Goal: Transaction & Acquisition: Purchase product/service

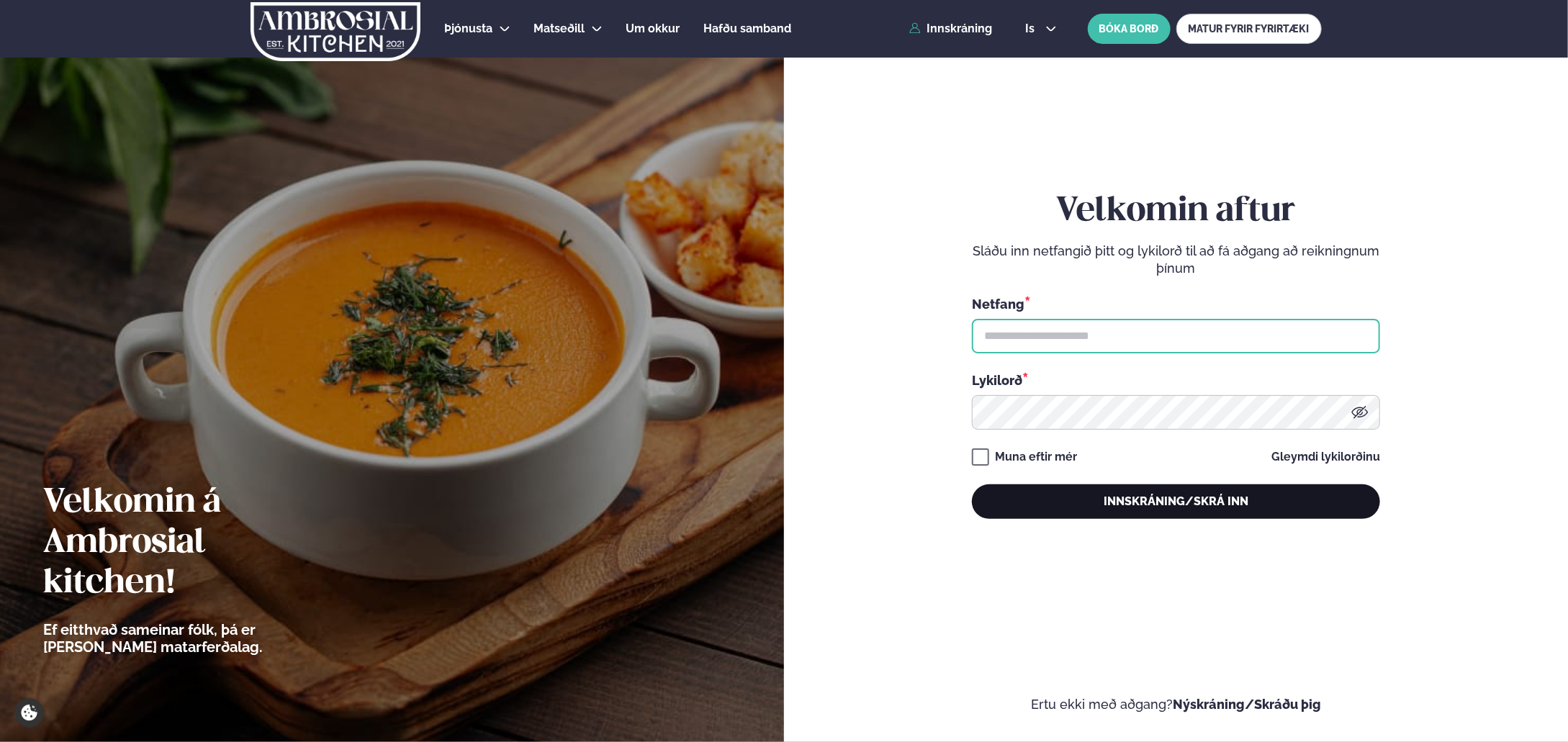
type input "**********"
click at [1090, 513] on button "Innskráning/Skrá inn" at bounding box center [1176, 501] width 408 height 34
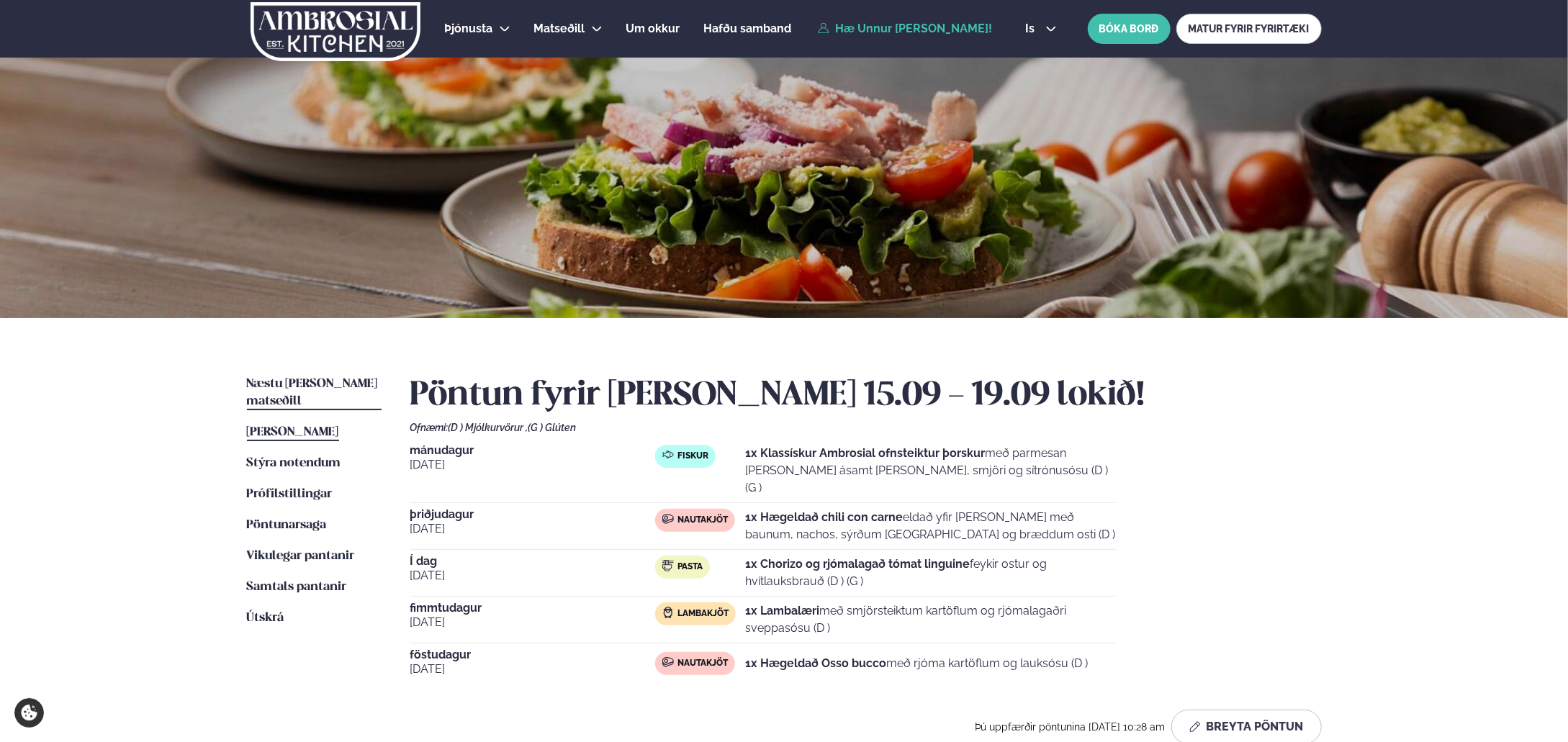
click at [313, 380] on span "Næstu [PERSON_NAME] matseðill" at bounding box center [312, 392] width 131 height 29
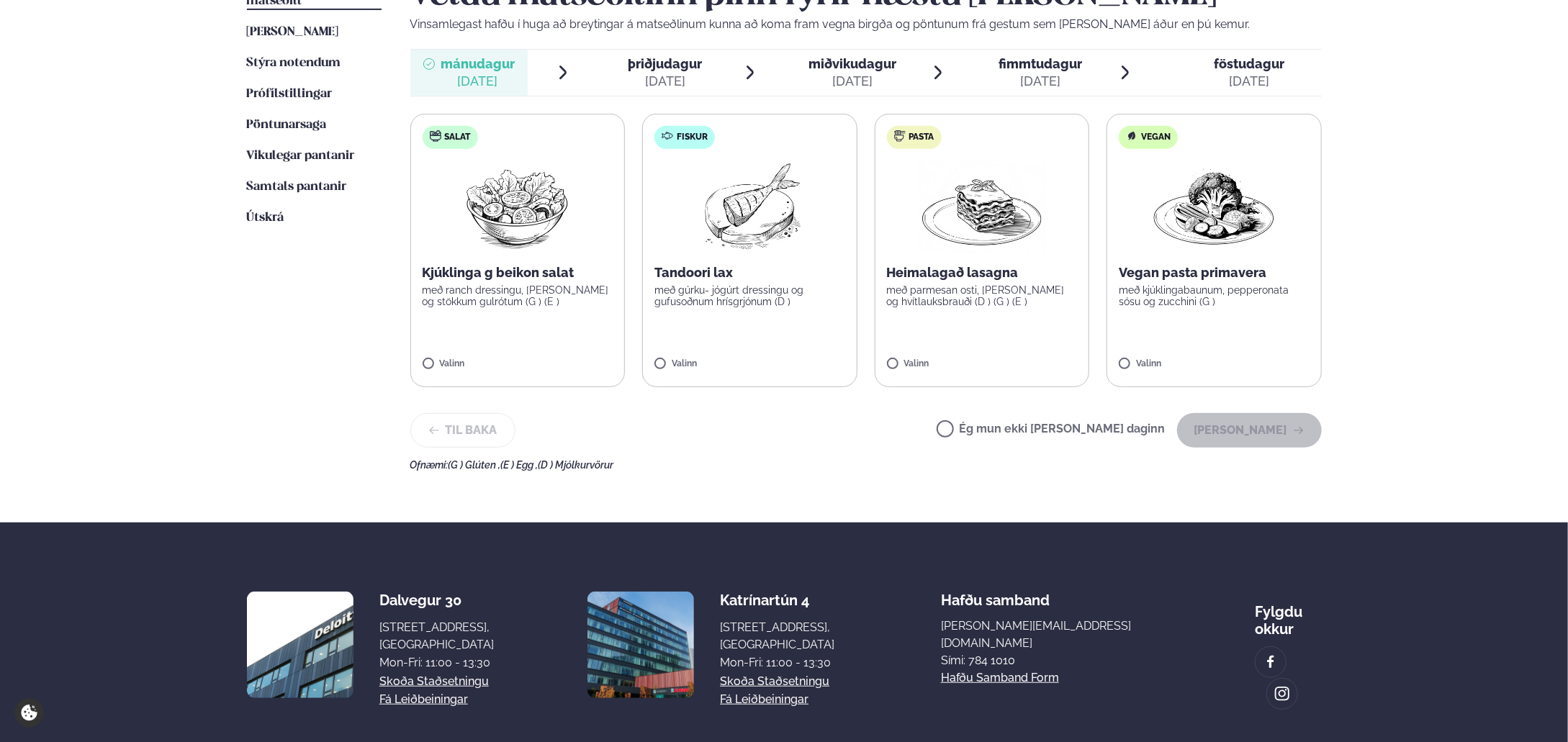
scroll to position [419, 0]
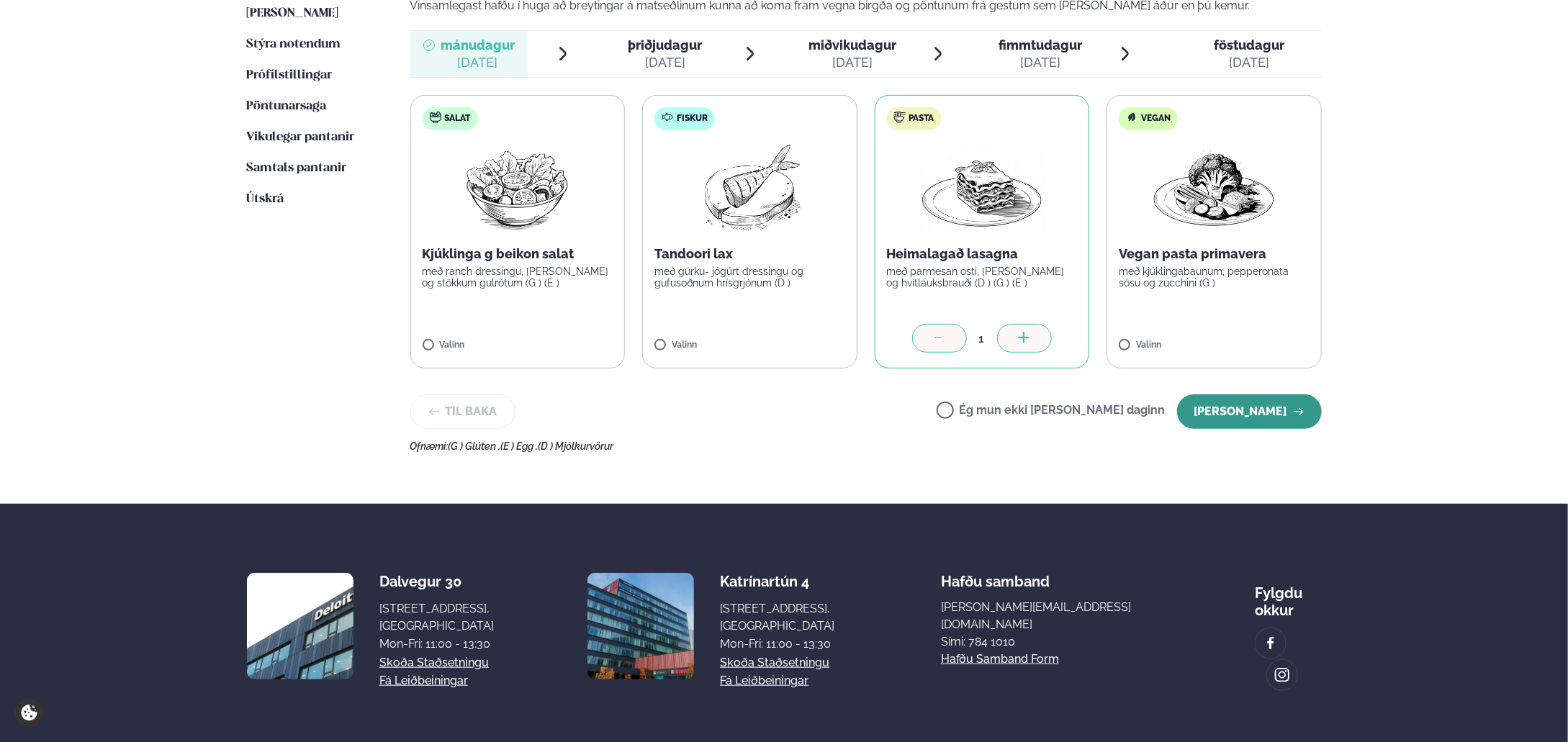
click at [1280, 409] on button "[PERSON_NAME]" at bounding box center [1249, 411] width 145 height 34
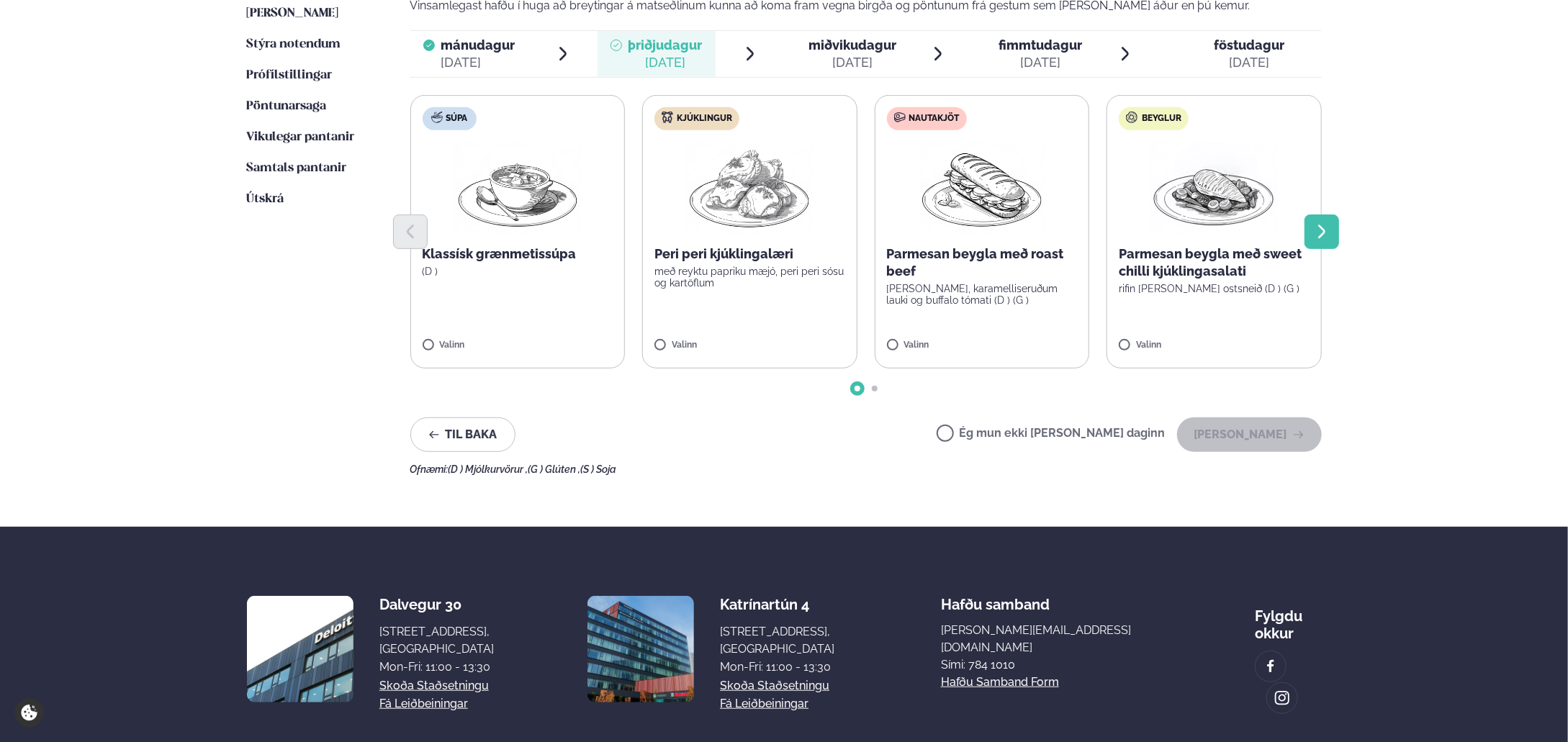
click at [1323, 226] on icon "Next slide" at bounding box center [1322, 232] width 18 height 18
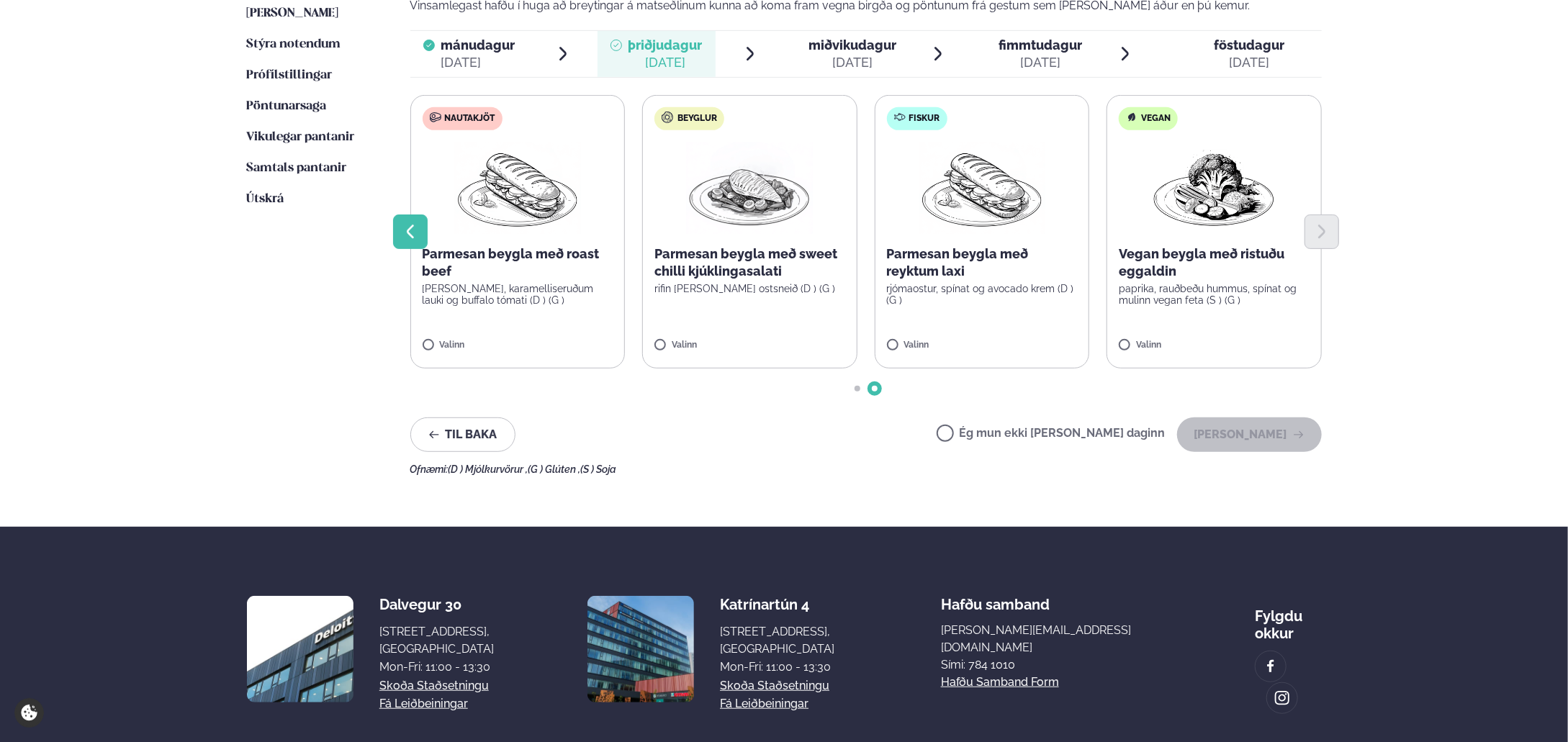
click at [410, 237] on icon "Previous slide" at bounding box center [410, 232] width 18 height 18
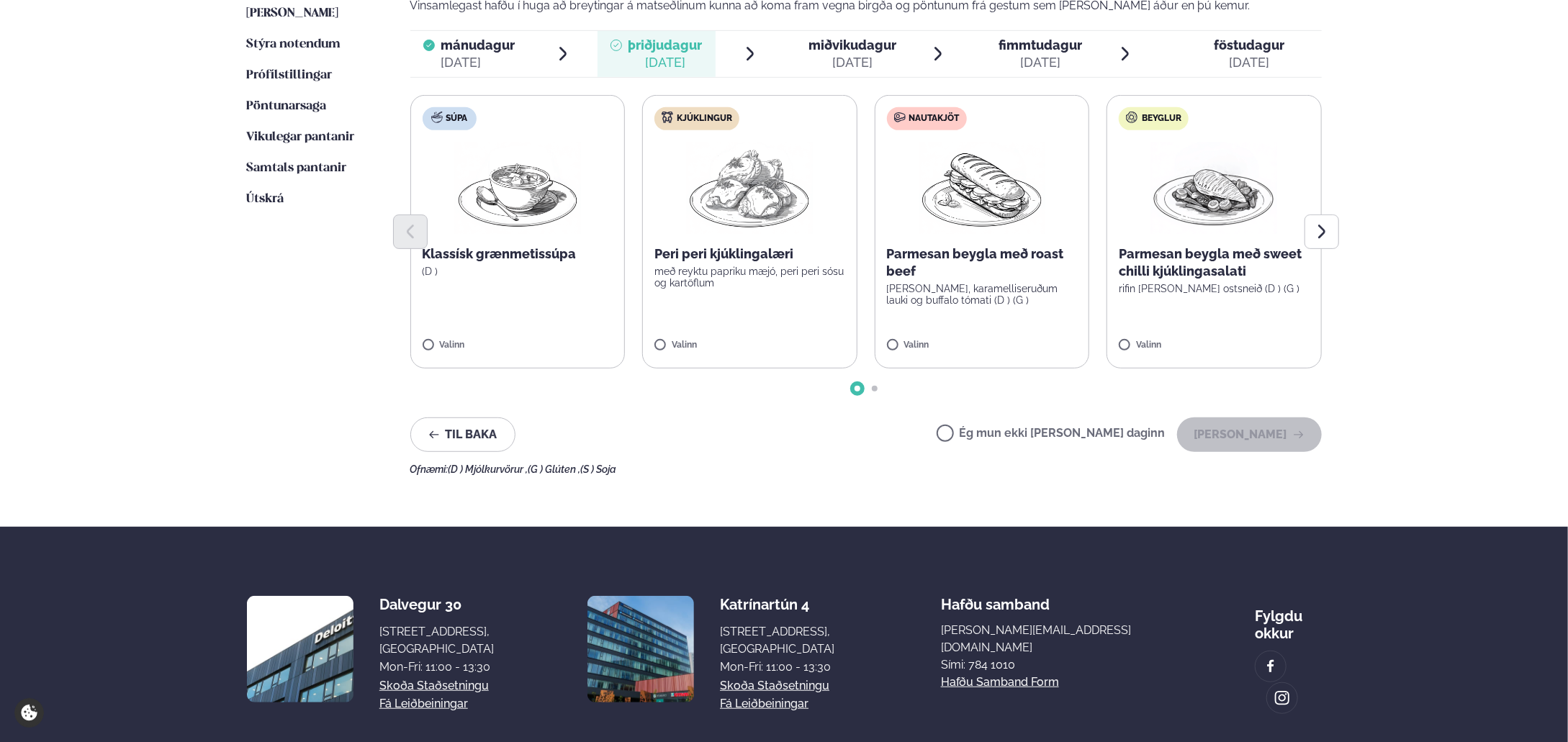
click at [652, 343] on label "Kjúklingur Peri peri kjúklingalæri með reyktu papriku mæjó, peri peri sósu og k…" at bounding box center [749, 232] width 215 height 274
click at [1330, 234] on button "Next slide" at bounding box center [1321, 232] width 34 height 34
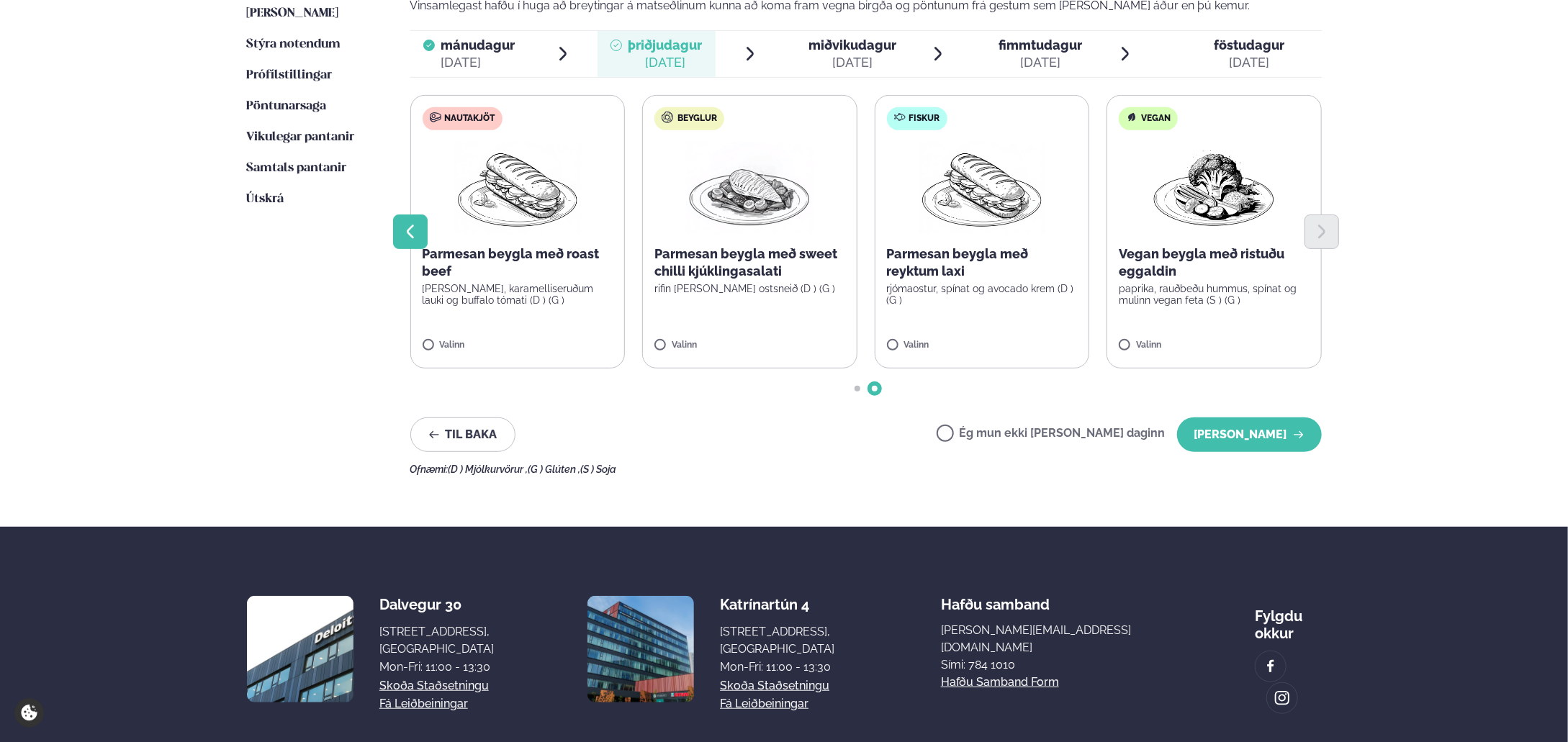
click at [421, 218] on button "Previous slide" at bounding box center [410, 232] width 34 height 34
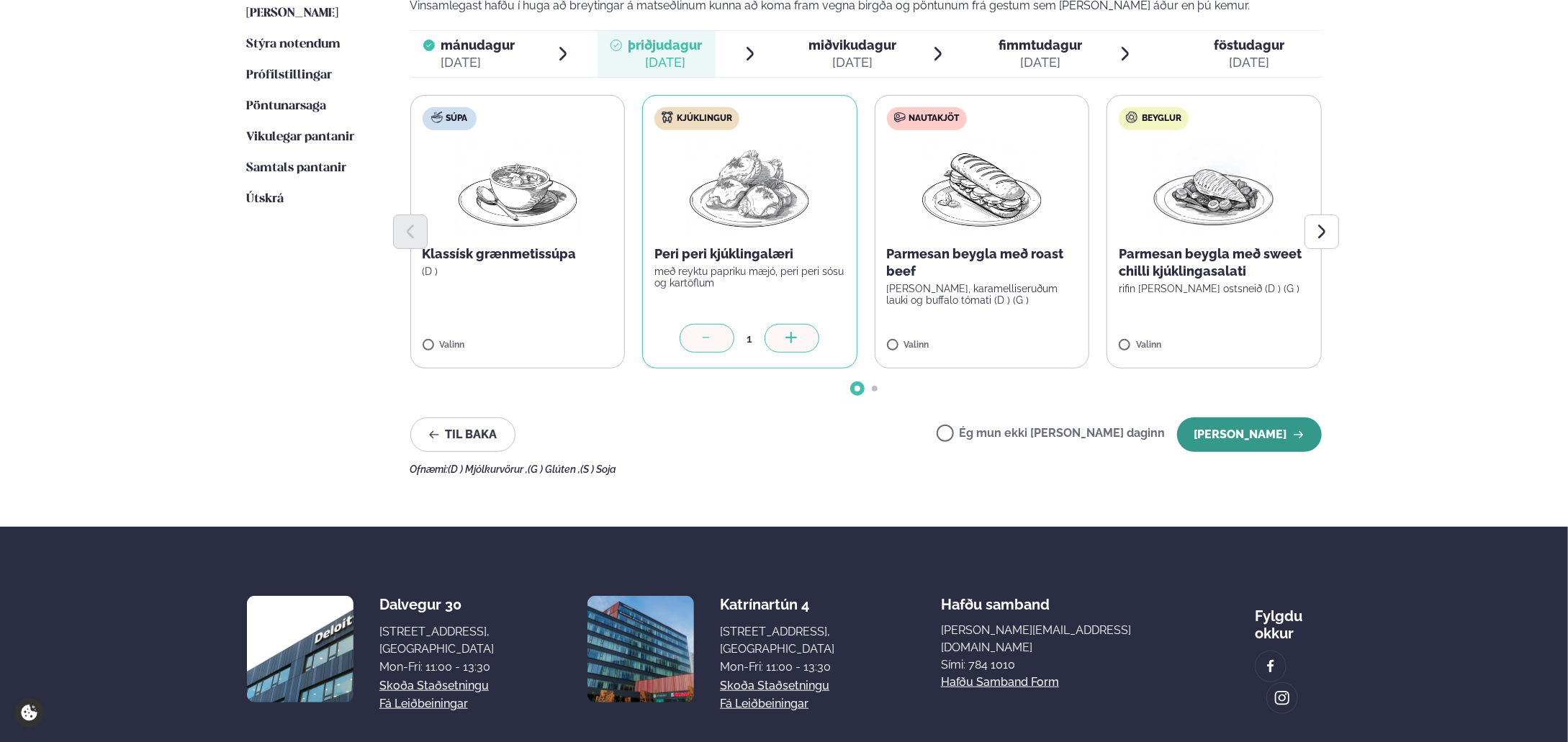
click at [1245, 437] on button "[PERSON_NAME]" at bounding box center [1249, 435] width 145 height 34
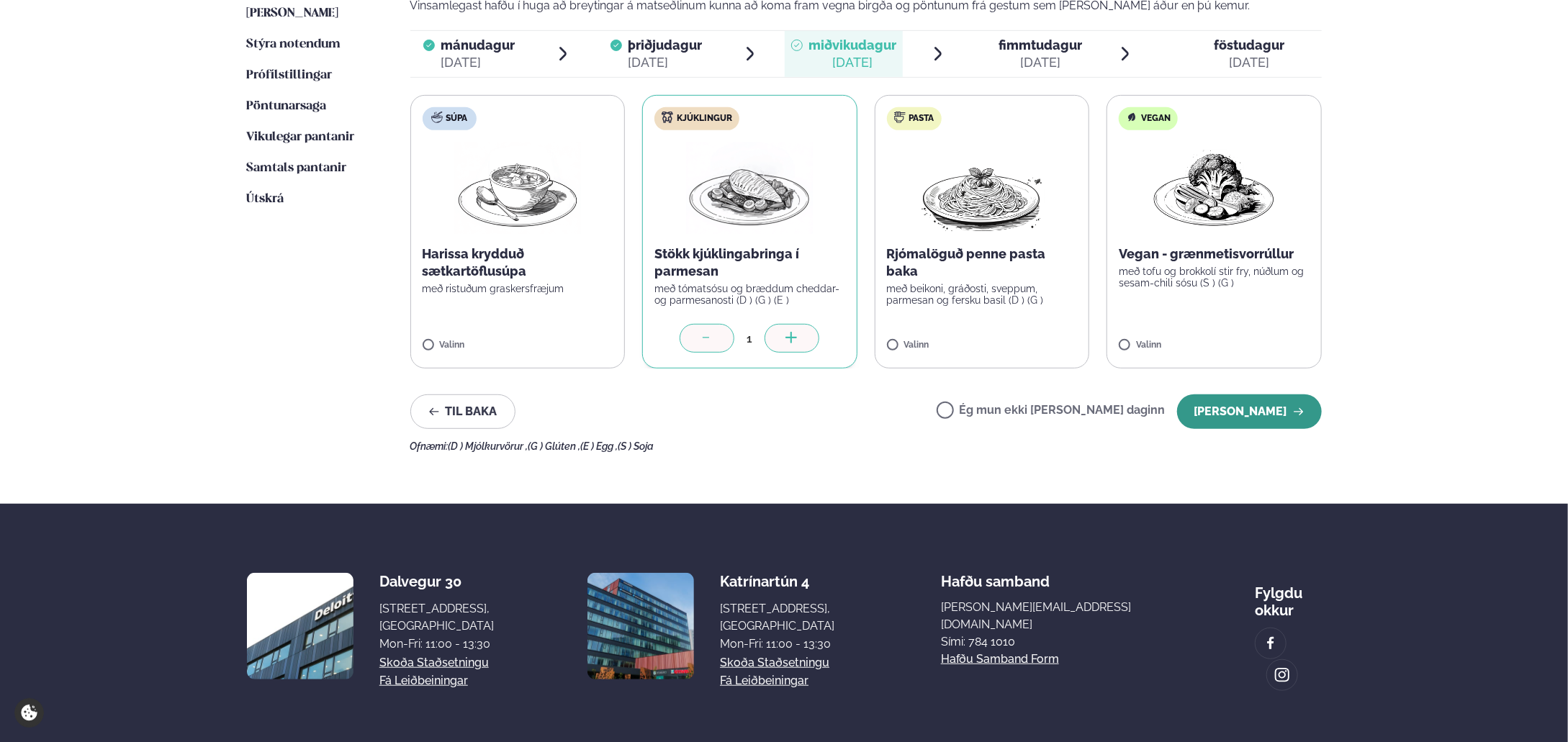
click at [1244, 416] on button "[PERSON_NAME]" at bounding box center [1249, 411] width 145 height 34
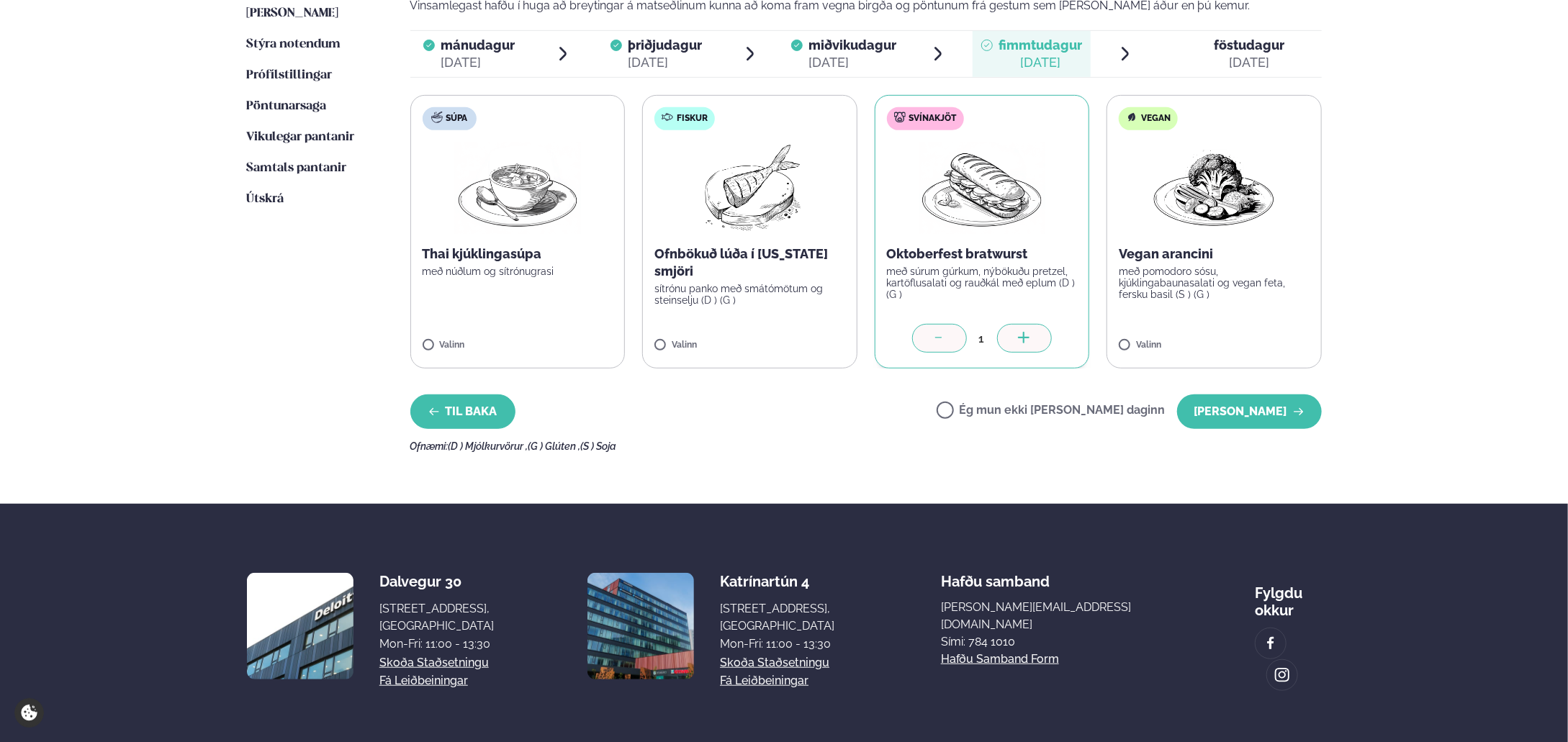
click at [443, 422] on button "Til baka" at bounding box center [463, 411] width 105 height 34
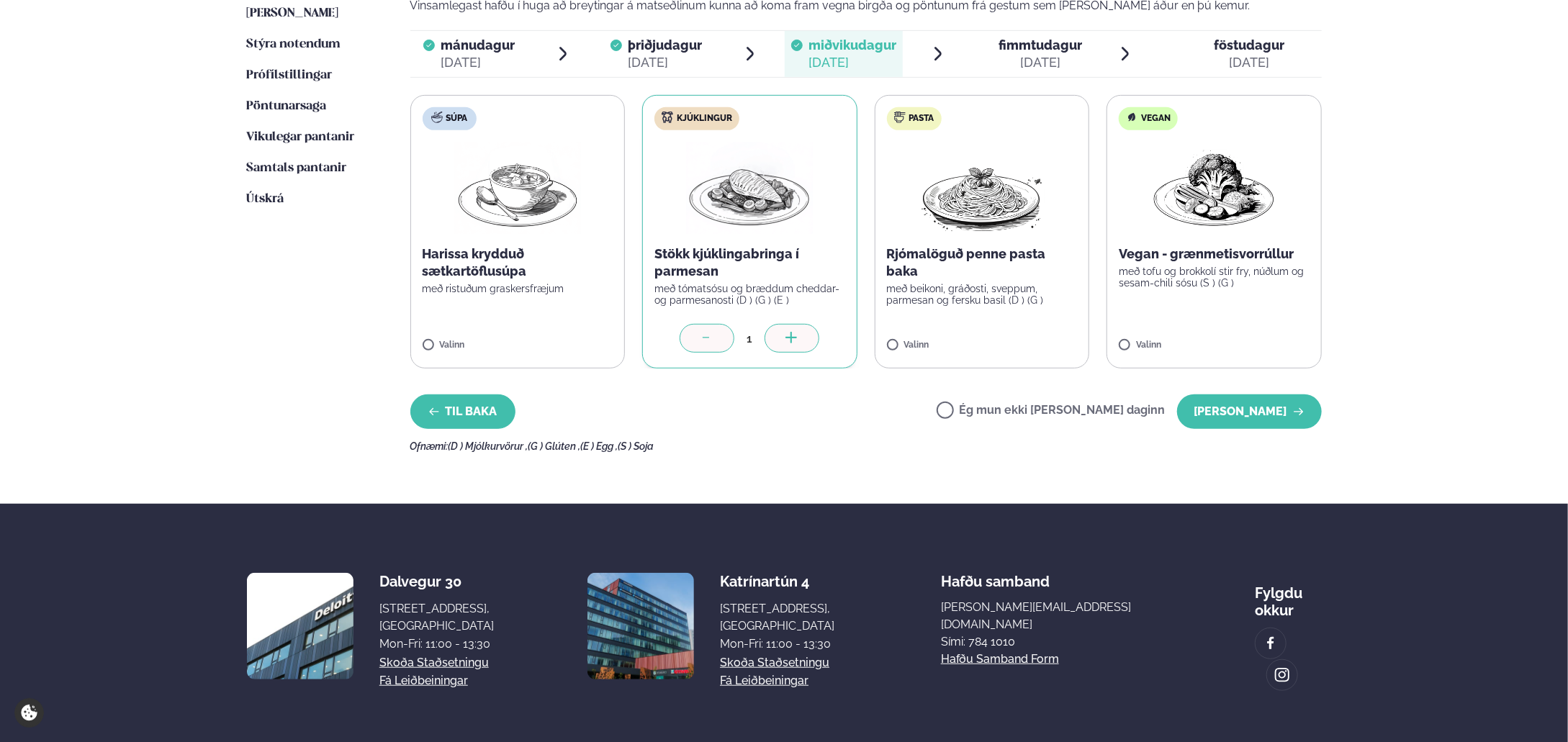
click at [443, 422] on button "Til baka" at bounding box center [463, 411] width 105 height 34
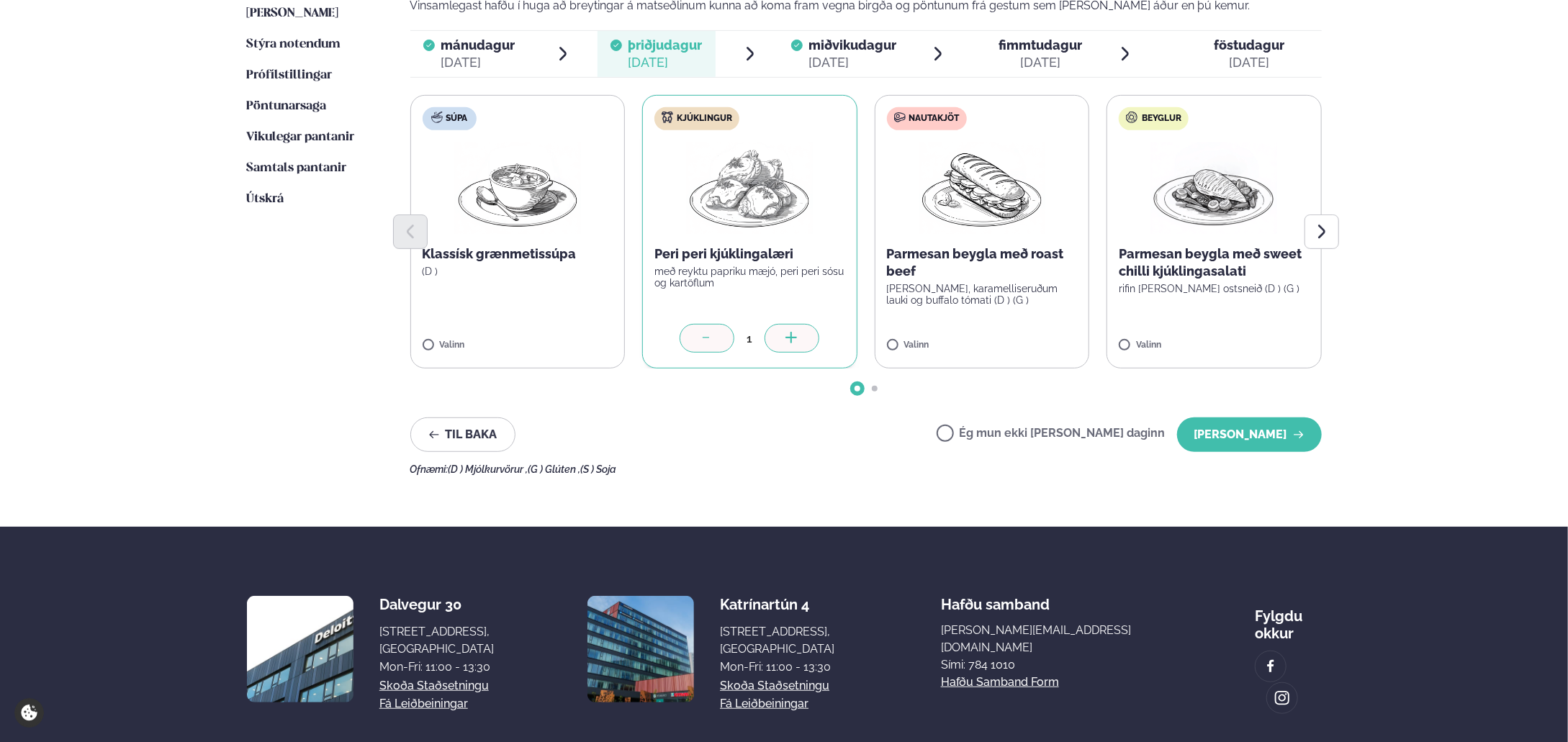
drag, startPoint x: 443, startPoint y: 422, endPoint x: 1418, endPoint y: 513, distance: 979.2
click at [1380, 513] on div "Þjónusta Hádegismatur fyrir fyrirtæki Fyrirtækja veitingar Einkapartý Matseðill…" at bounding box center [784, 202] width 1568 height 1243
click at [1280, 440] on button "[PERSON_NAME]" at bounding box center [1249, 435] width 145 height 34
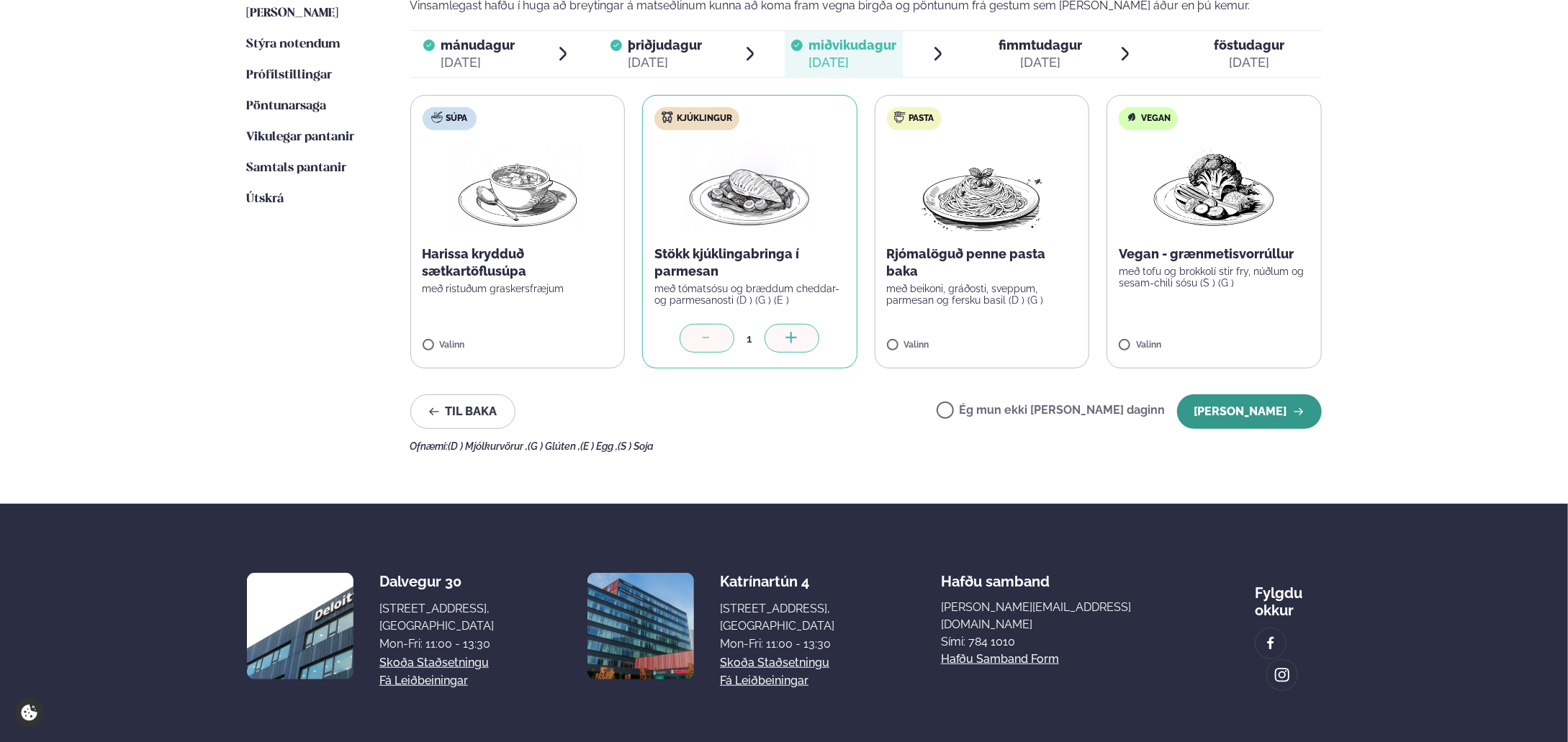
click at [1269, 415] on button "[PERSON_NAME]" at bounding box center [1249, 411] width 145 height 34
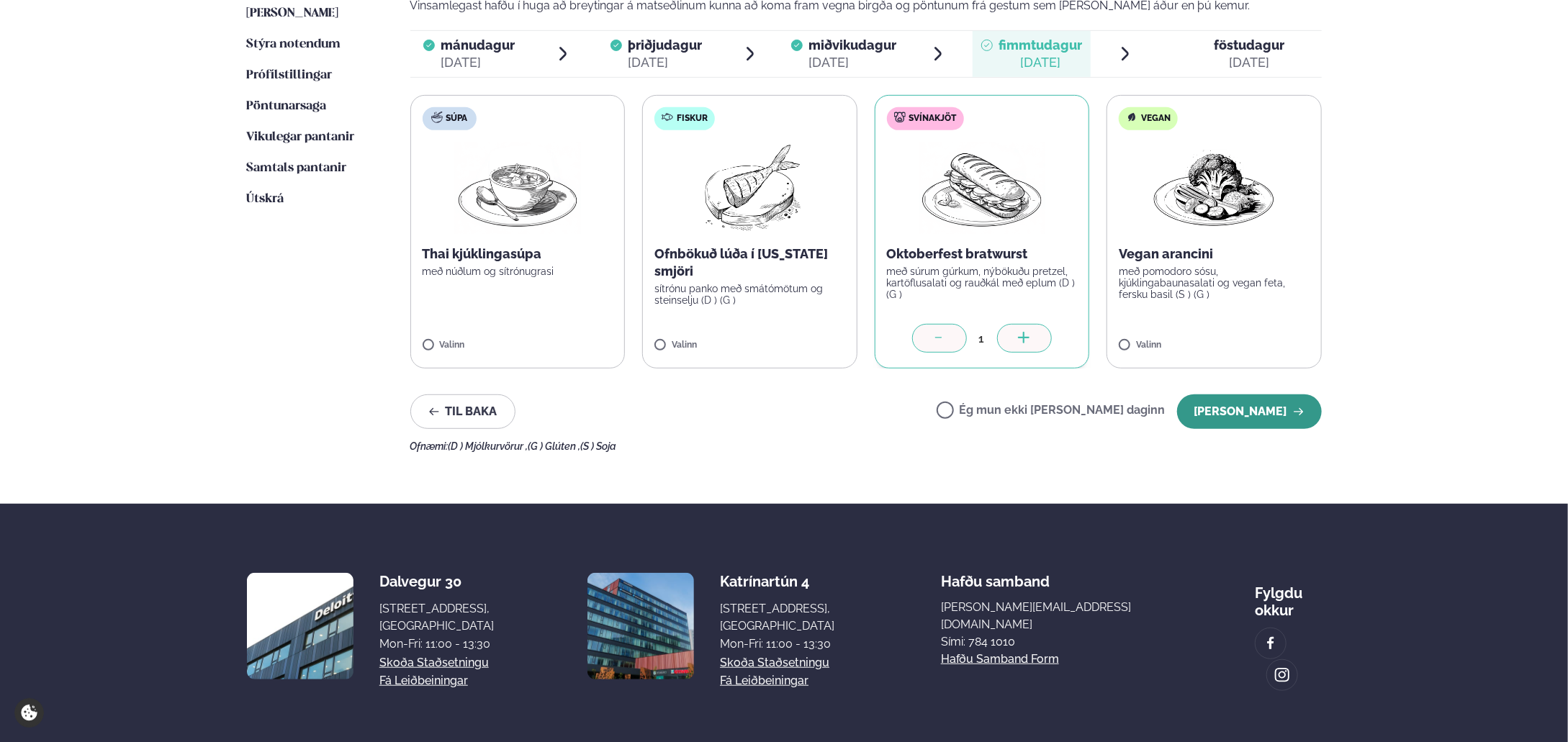
click at [1240, 410] on button "[PERSON_NAME]" at bounding box center [1249, 411] width 145 height 34
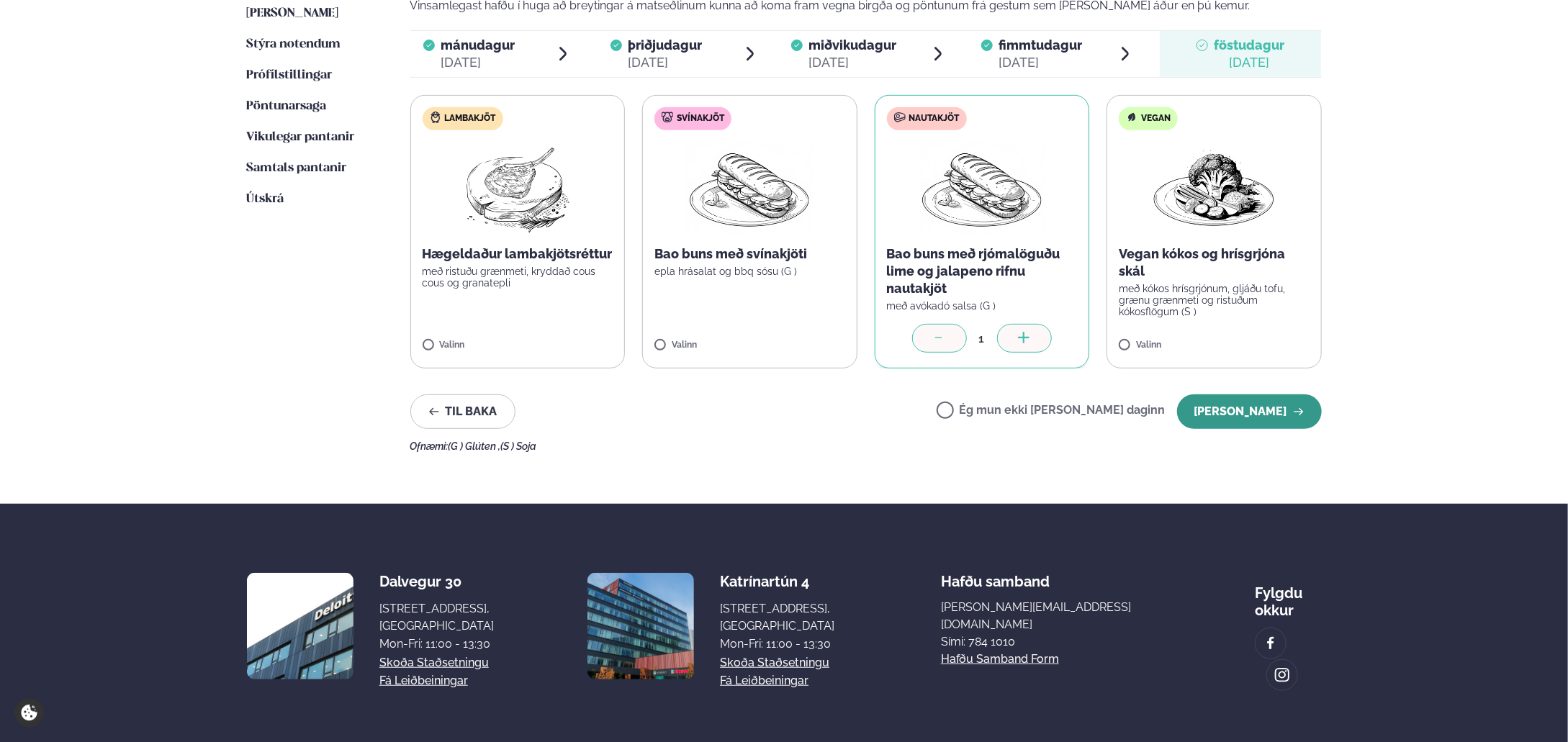
click at [1232, 412] on button "[PERSON_NAME]" at bounding box center [1249, 411] width 145 height 34
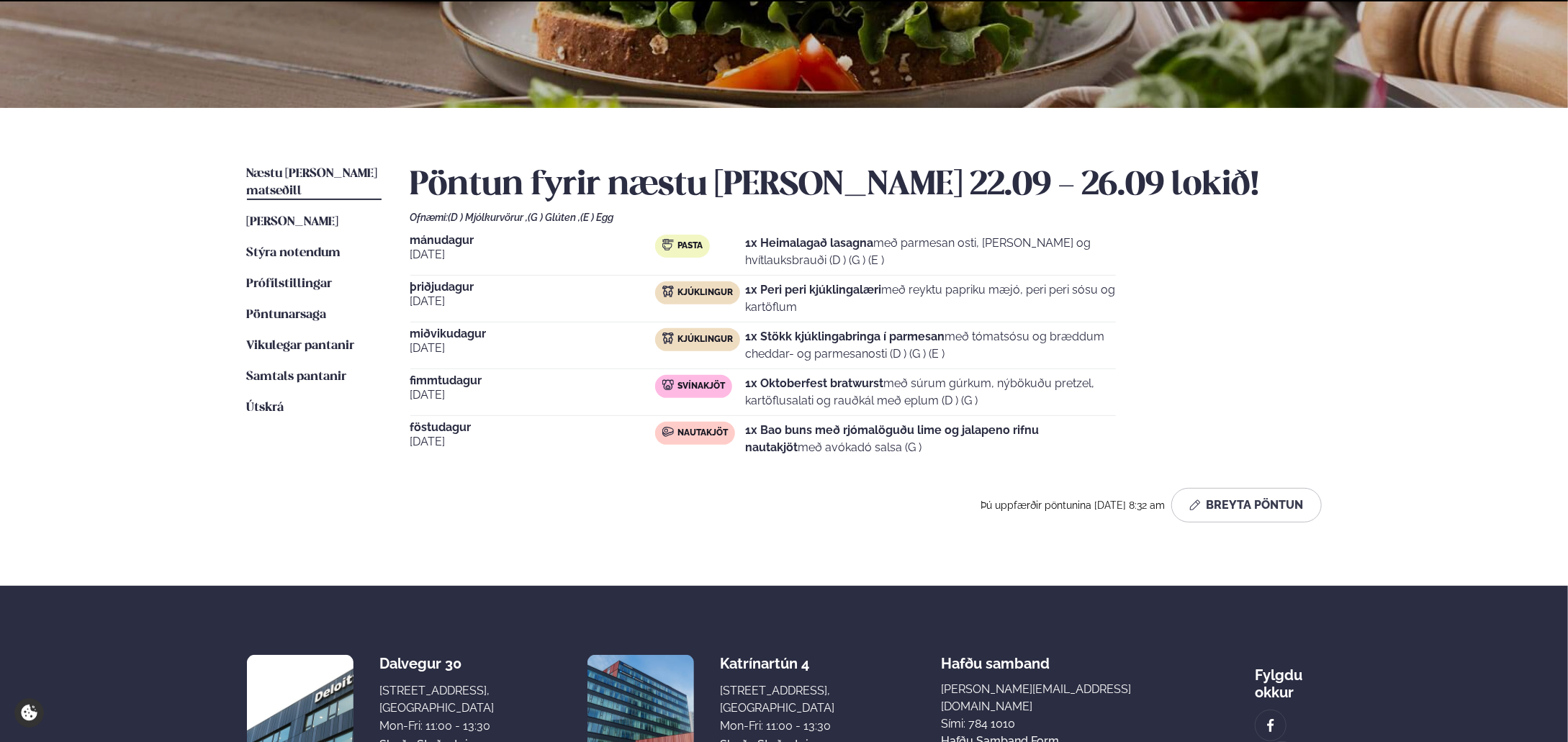
scroll to position [345, 0]
